Goal: Task Accomplishment & Management: Complete application form

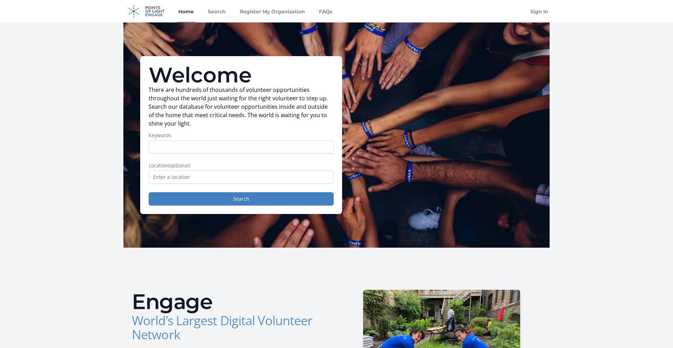
click at [166, 245] on div "Welcome There are hundreds of thousands of volunteer opportunities throughout t…" at bounding box center [336, 134] width 426 height 225
click at [186, 141] on input "Keywords" at bounding box center [241, 146] width 185 height 13
click at [221, 13] on link "Search" at bounding box center [216, 11] width 21 height 22
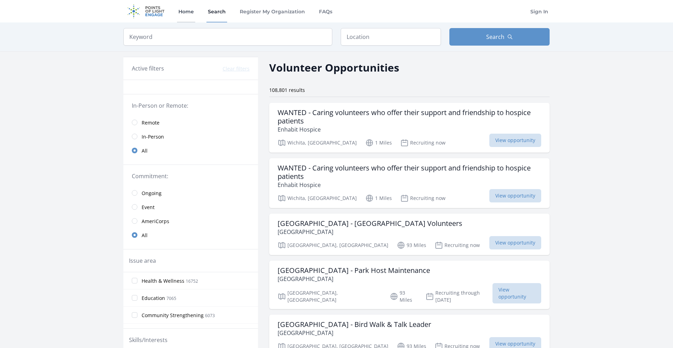
click at [187, 9] on link "Home" at bounding box center [186, 11] width 18 height 22
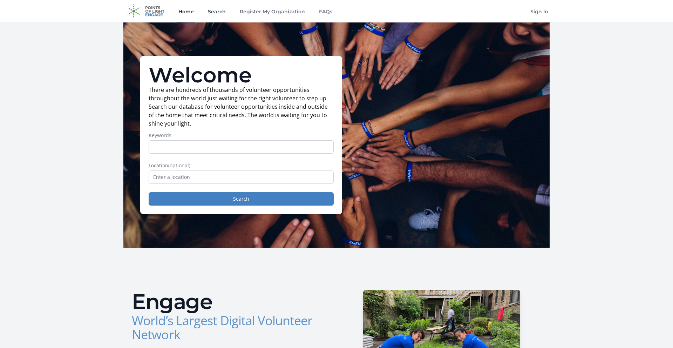
click at [220, 11] on link "Search" at bounding box center [216, 11] width 21 height 22
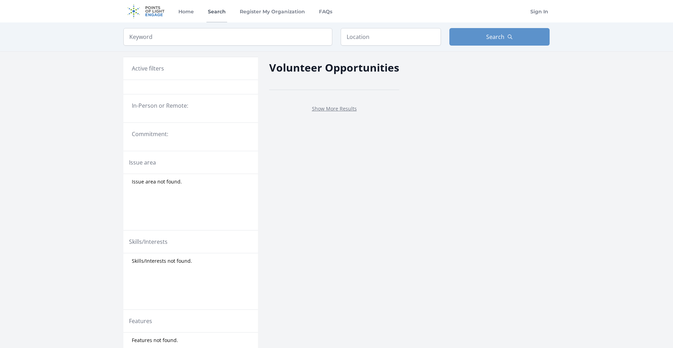
click at [219, 11] on link "Search" at bounding box center [216, 11] width 21 height 22
click at [254, 18] on link "Register My Organization" at bounding box center [272, 11] width 68 height 22
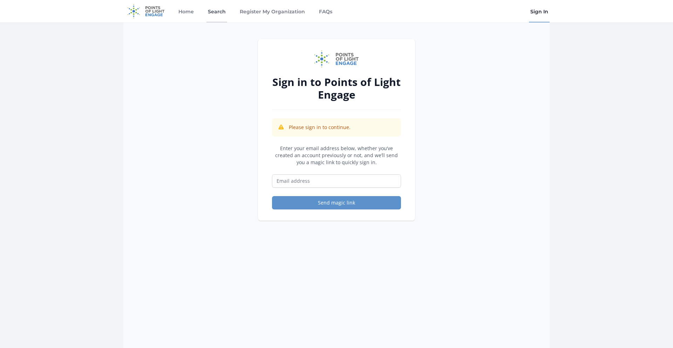
click at [217, 15] on link "Search" at bounding box center [216, 11] width 21 height 22
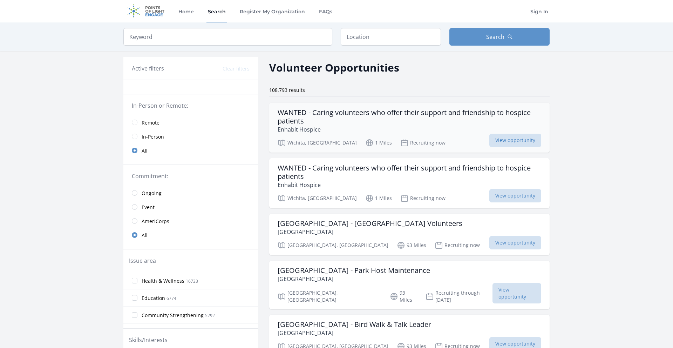
click at [333, 110] on h3 "WANTED - Caring volunteers who offer their support and friendship to hospice pa…" at bounding box center [409, 116] width 263 height 17
click at [262, 8] on link "Register My Organization" at bounding box center [272, 11] width 68 height 22
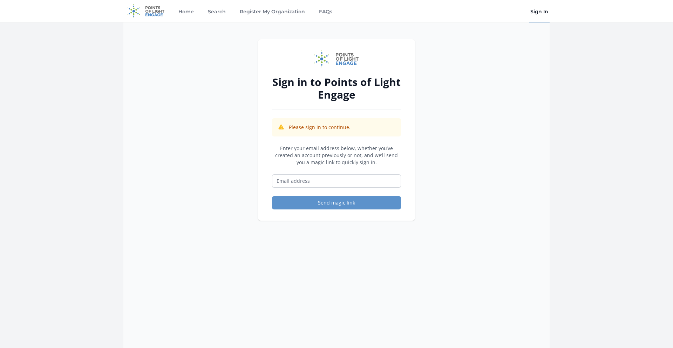
drag, startPoint x: 305, startPoint y: 146, endPoint x: 369, endPoint y: 160, distance: 65.4
click at [369, 160] on p "Enter your email address below, whether you’ve created an account previously or…" at bounding box center [336, 155] width 129 height 21
click at [368, 161] on p "Enter your email address below, whether you’ve created an account previously or…" at bounding box center [336, 155] width 129 height 21
click at [336, 177] on input "Email address" at bounding box center [336, 180] width 129 height 13
type input "techtrainee.encausa@cemefi.org"
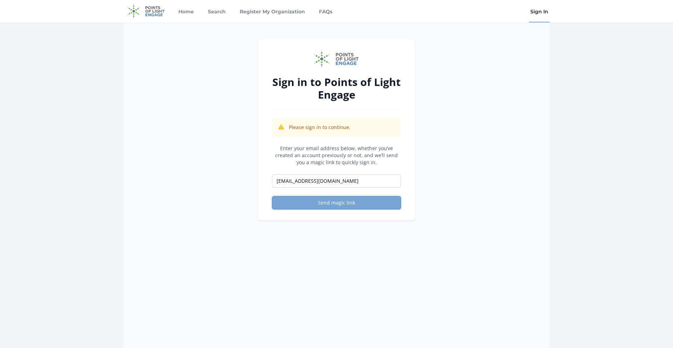
click at [337, 204] on button "Send magic link" at bounding box center [336, 202] width 129 height 13
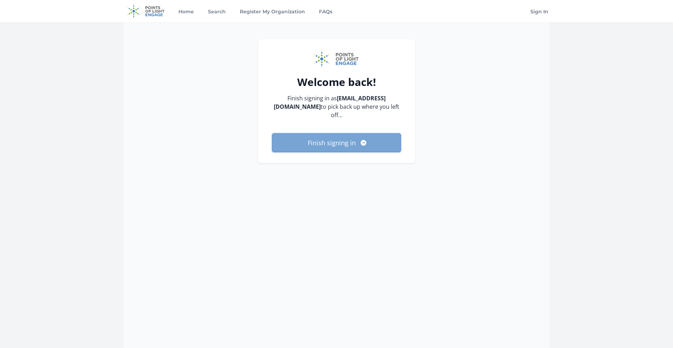
click at [366, 143] on button "Finish signing in" at bounding box center [336, 142] width 129 height 19
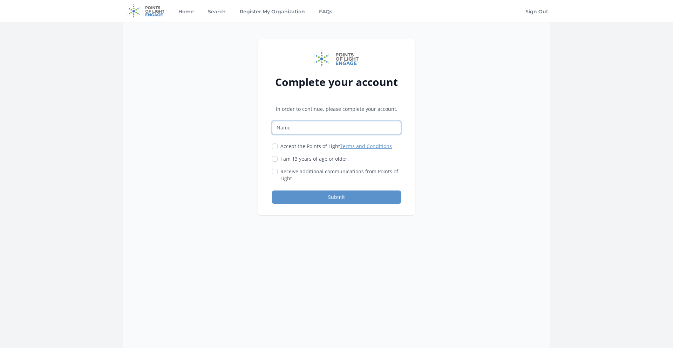
click at [319, 124] on input "Name" at bounding box center [336, 127] width 129 height 13
click at [441, 94] on div "Complete your account In order to continue, please complete your account. Accep…" at bounding box center [336, 196] width 426 height 348
